Goal: Task Accomplishment & Management: Manage account settings

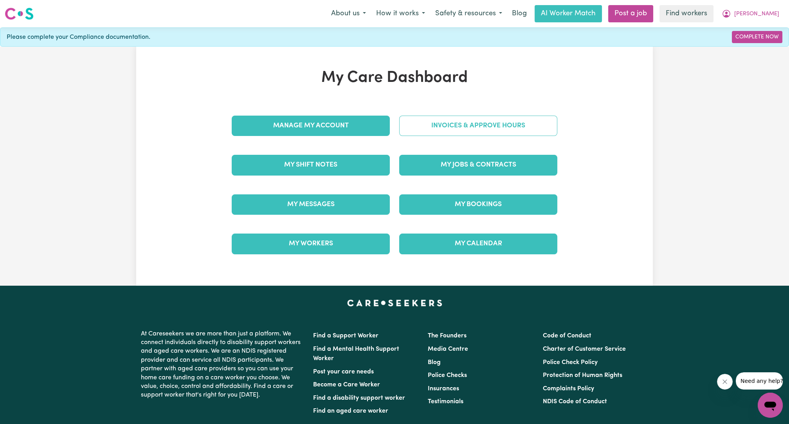
click at [427, 134] on link "Invoices & Approve Hours" at bounding box center [478, 125] width 158 height 20
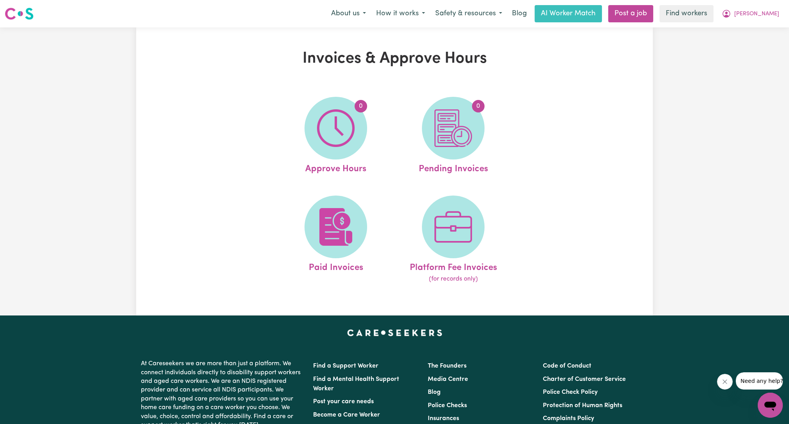
click at [343, 191] on ul "0 Approve Hours 0 Pending Invoices Paid Invoices Platform Fee Invoices (for rec…" at bounding box center [394, 190] width 235 height 206
click at [331, 218] on img at bounding box center [336, 227] width 38 height 38
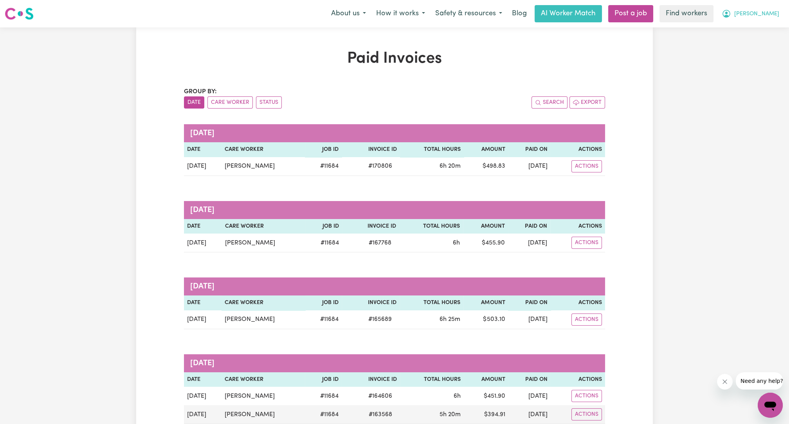
click at [768, 18] on span "[PERSON_NAME]" at bounding box center [756, 14] width 45 height 9
click at [754, 51] on link "Logout" at bounding box center [753, 45] width 62 height 15
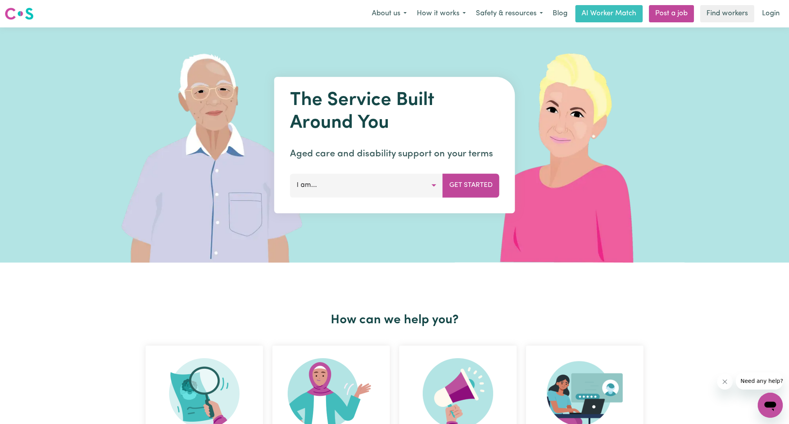
click at [768, 7] on link "Login" at bounding box center [771, 13] width 27 height 17
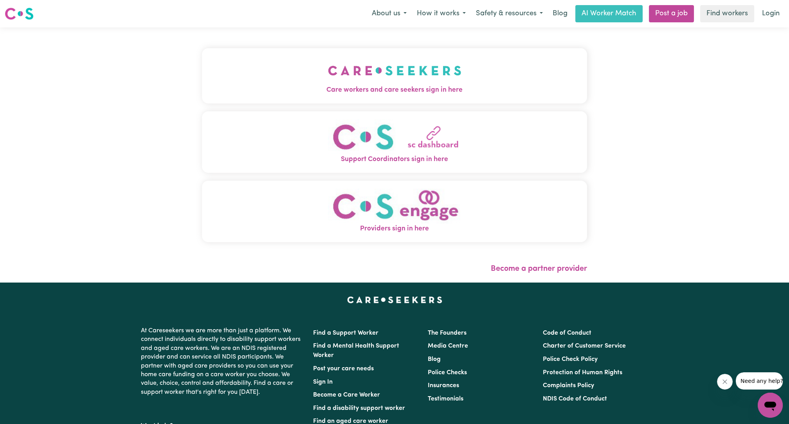
click at [414, 76] on img "Care workers and care seekers sign in here" at bounding box center [395, 70] width 134 height 29
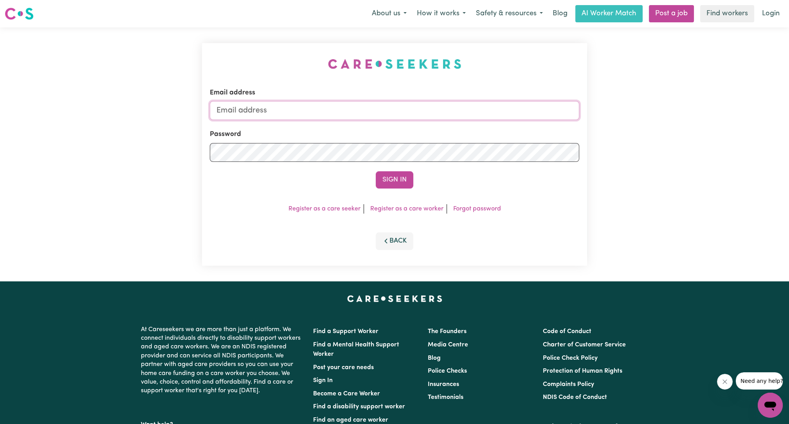
click at [372, 115] on input "Email address" at bounding box center [395, 110] width 370 height 19
drag, startPoint x: 258, startPoint y: 113, endPoint x: 484, endPoint y: 113, distance: 225.9
click at [483, 113] on input "[EMAIL_ADDRESS][PERSON_NAME][DOMAIN_NAME]" at bounding box center [395, 110] width 370 height 19
type input "[EMAIL_ADDRESS][DOMAIN_NAME]"
click at [405, 172] on button "Sign In" at bounding box center [395, 179] width 38 height 17
